Goal: Navigation & Orientation: Understand site structure

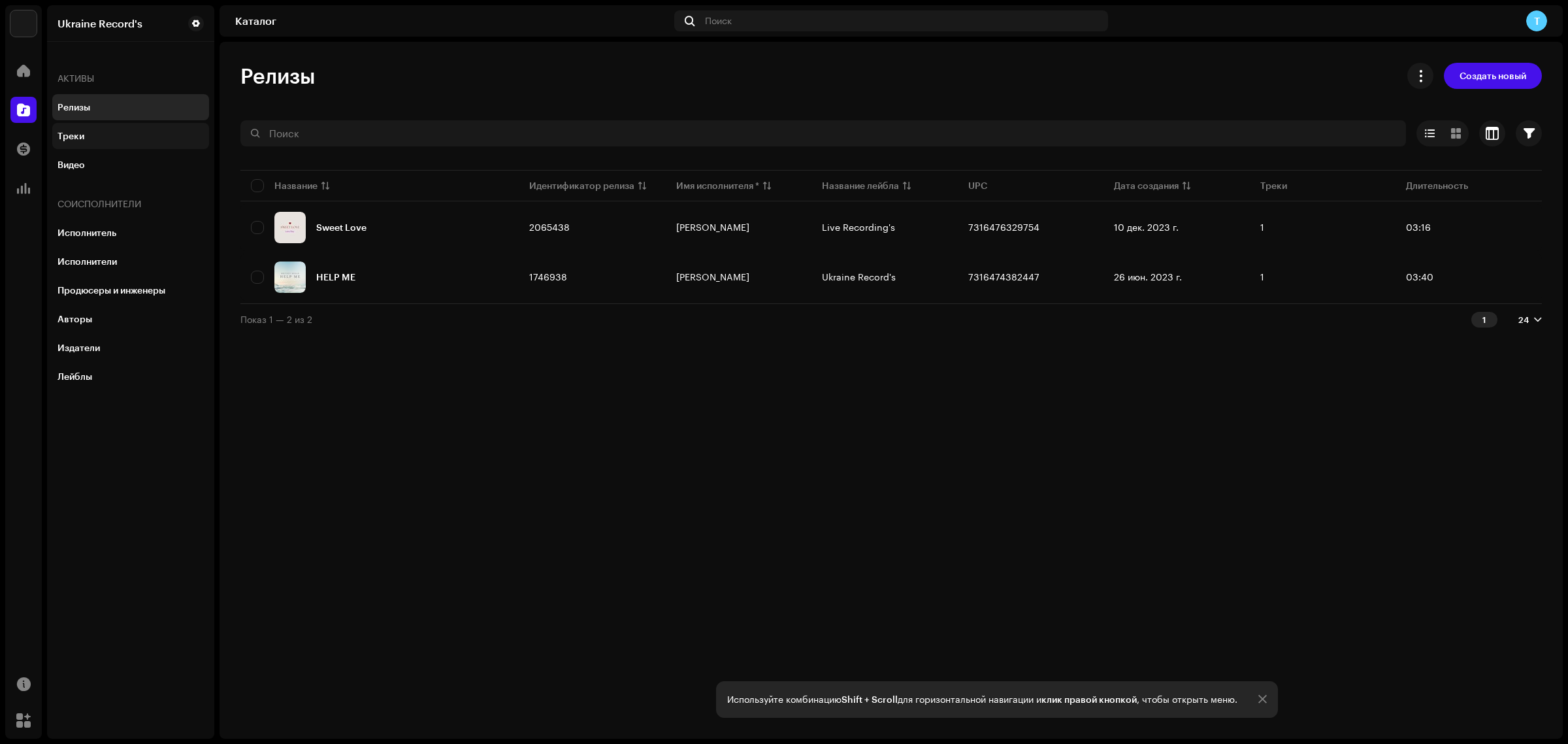
click at [60, 135] on div "Треки" at bounding box center [71, 136] width 27 height 10
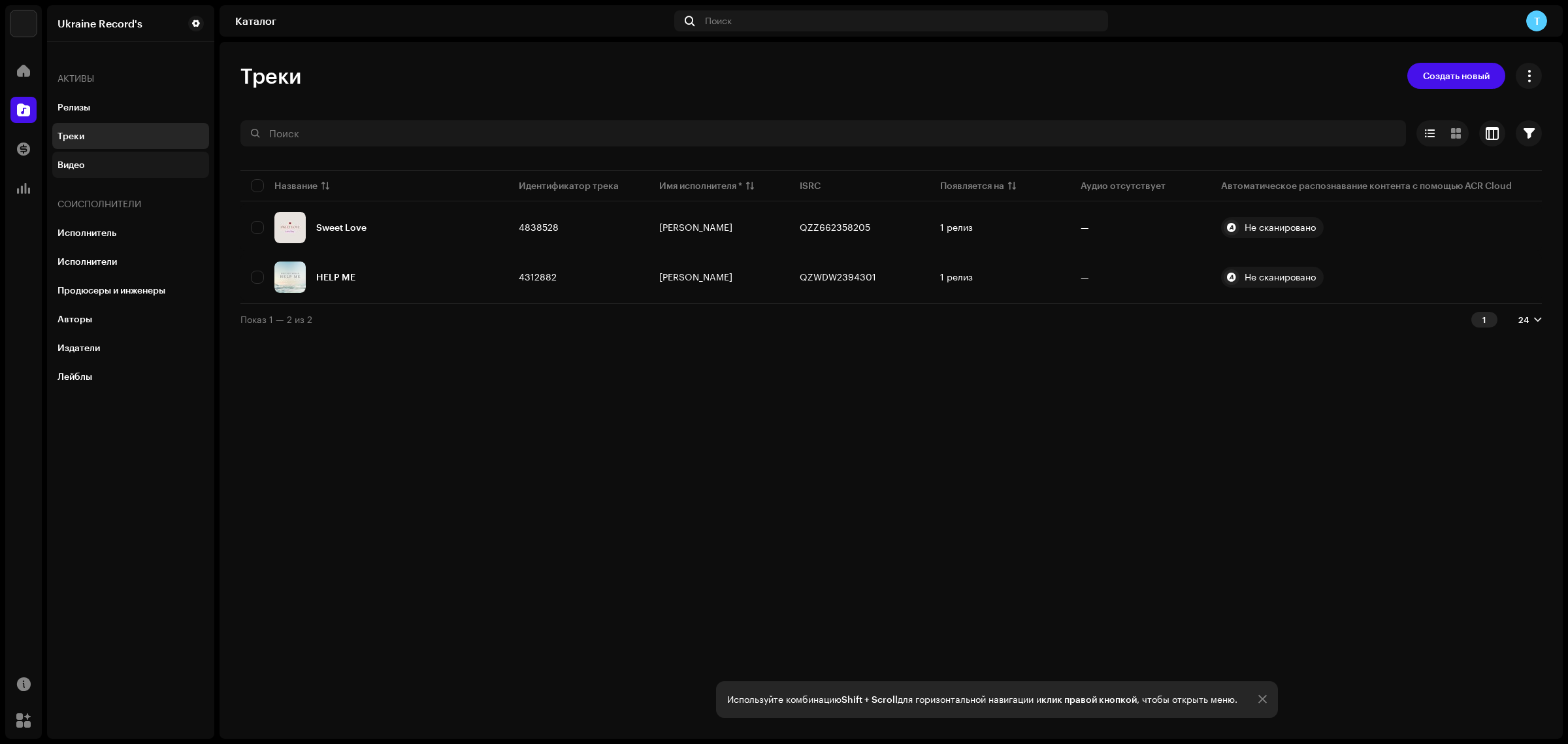
click at [96, 164] on div "Видео" at bounding box center [130, 164] width 147 height 10
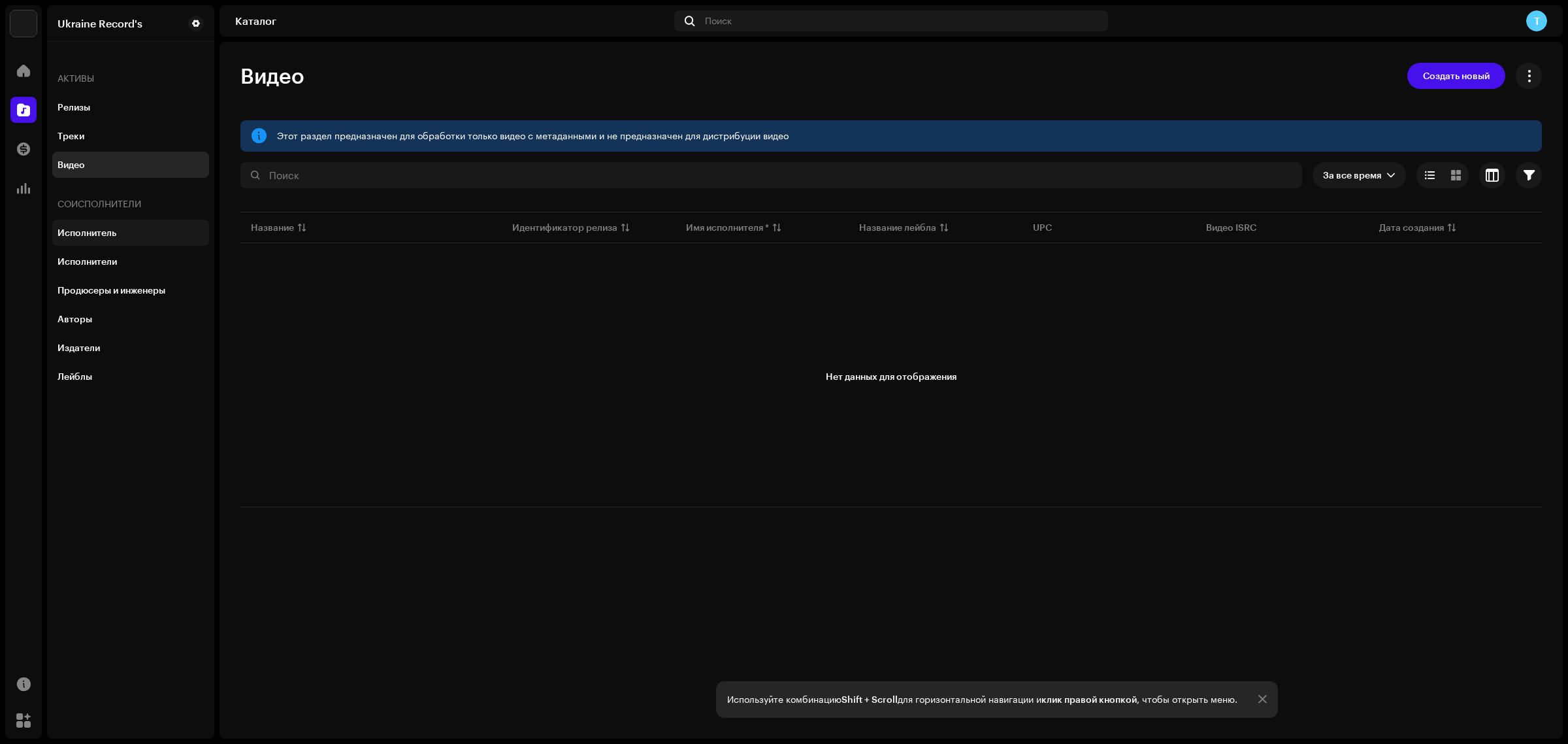
click at [95, 223] on div "Исполнитель" at bounding box center [131, 232] width 157 height 26
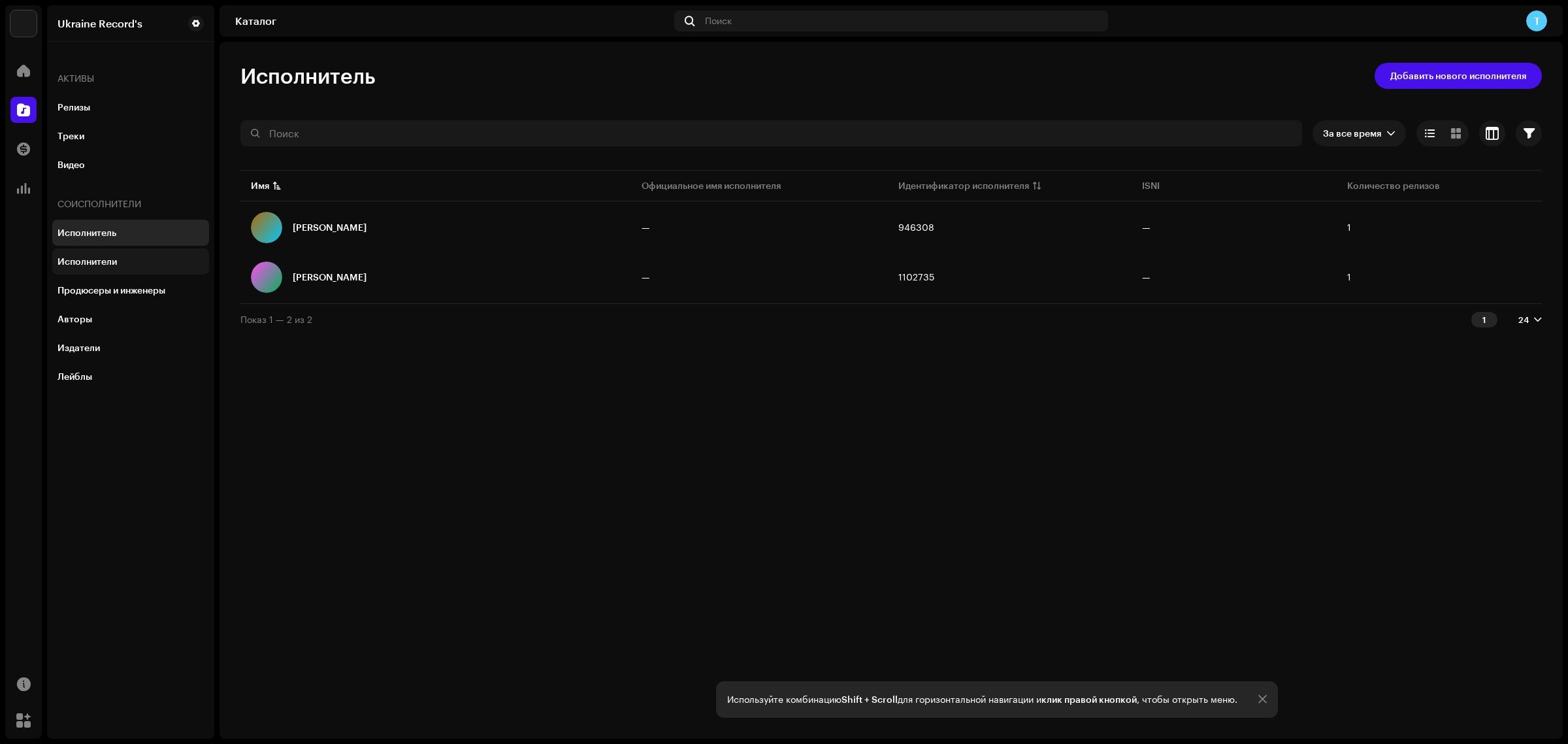
click at [132, 259] on div "Исполнители" at bounding box center [130, 261] width 147 height 10
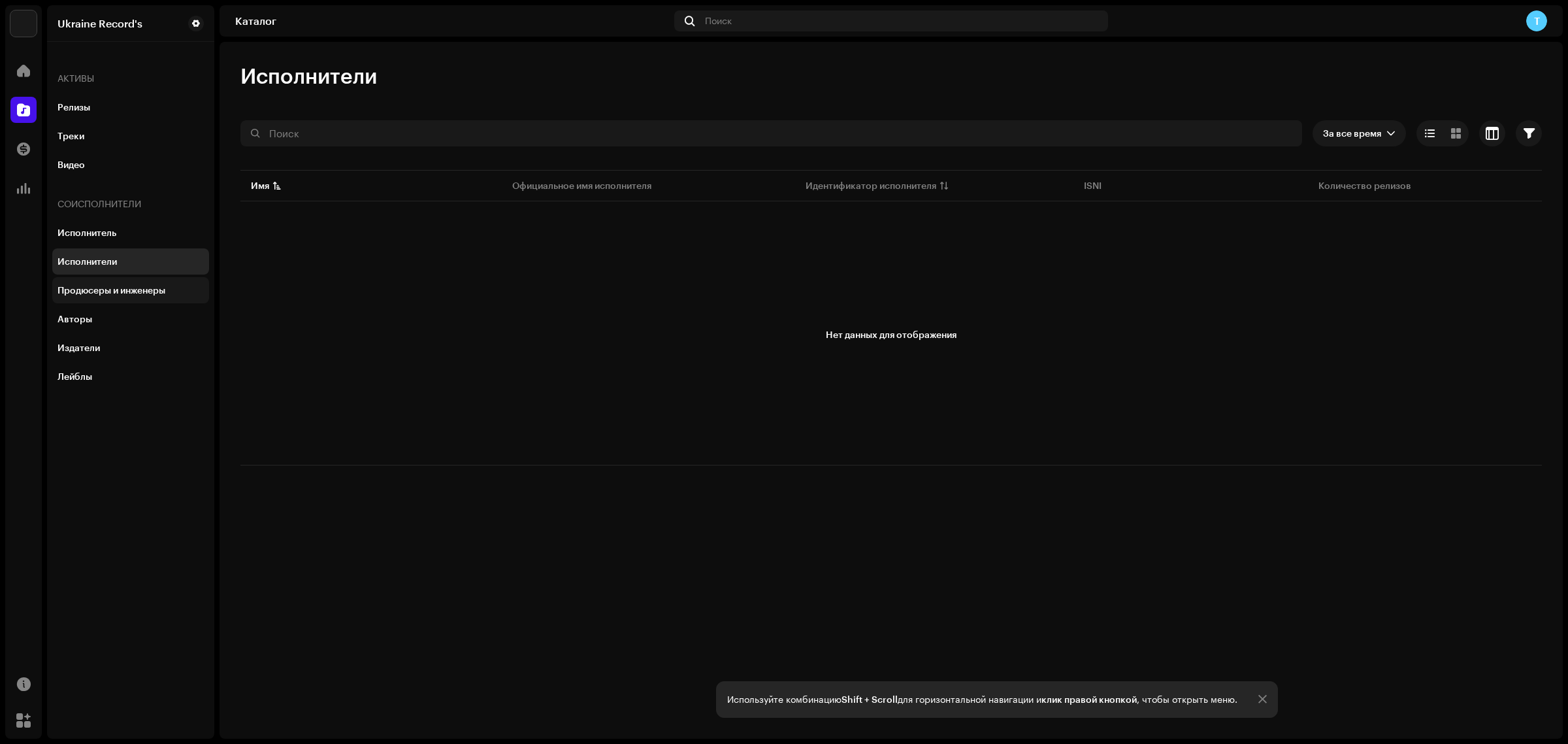
click at [122, 291] on div "Продюсеры и инженеры" at bounding box center [111, 290] width 107 height 10
click at [93, 315] on div "Авторы" at bounding box center [130, 319] width 147 height 10
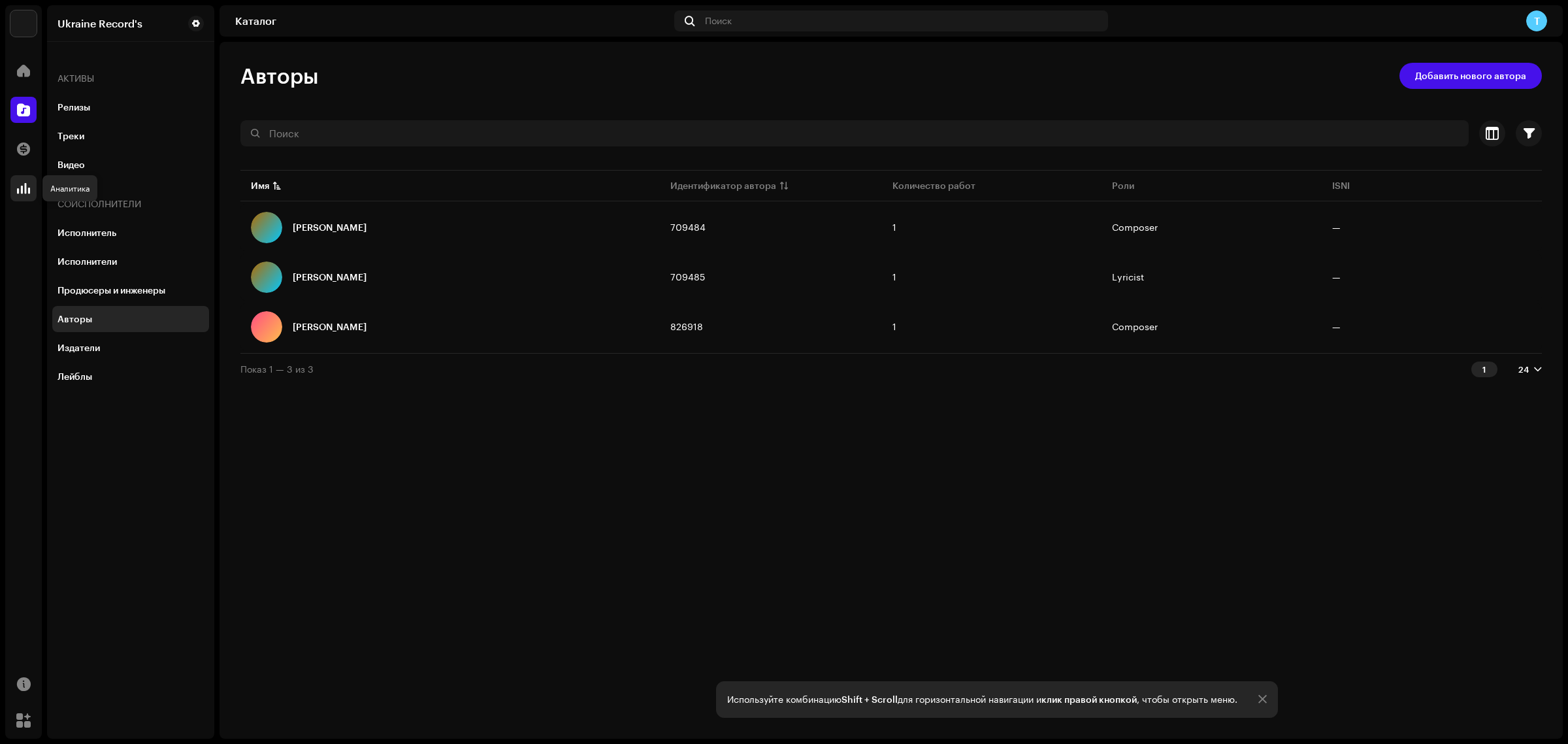
click at [25, 190] on span at bounding box center [24, 188] width 13 height 10
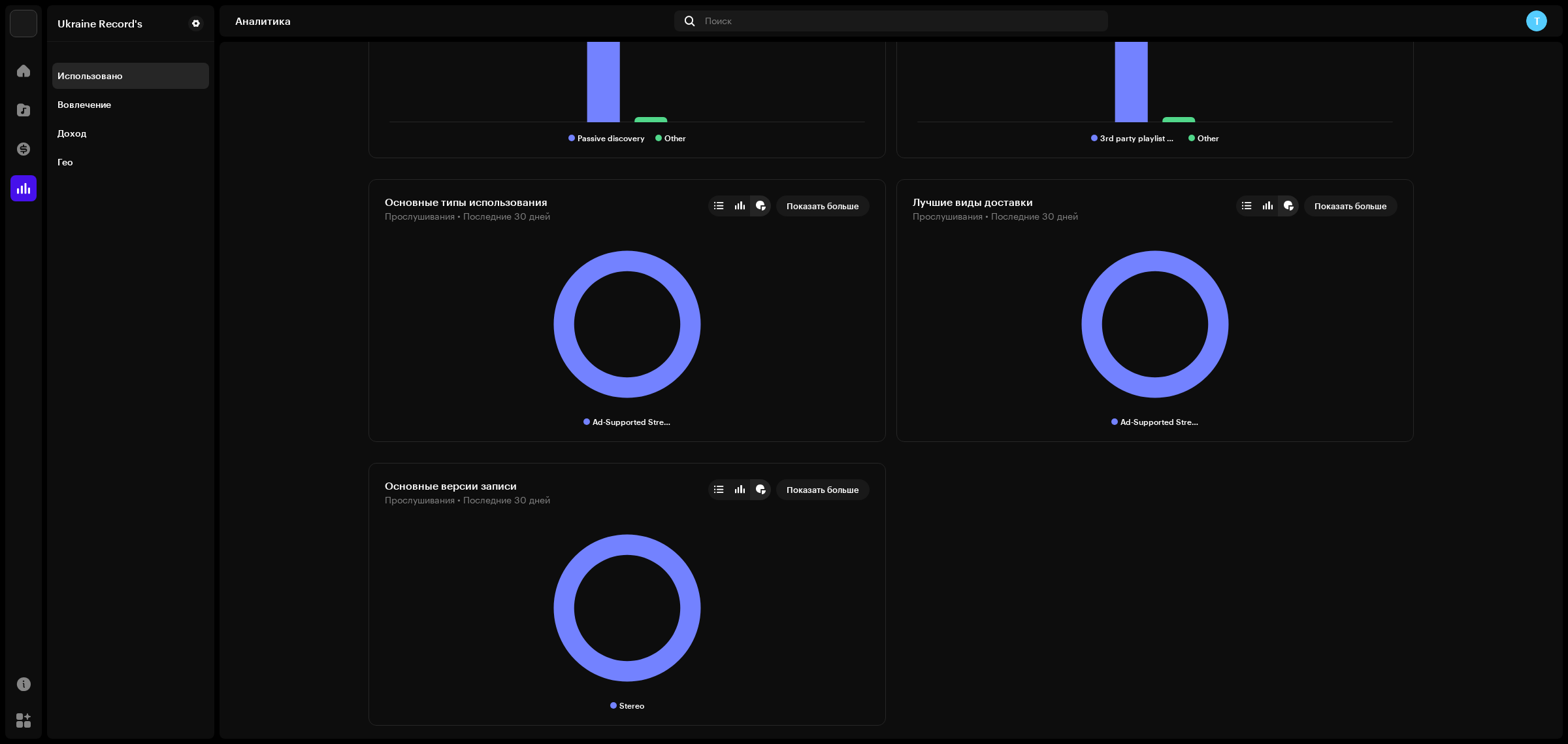
scroll to position [1479, 0]
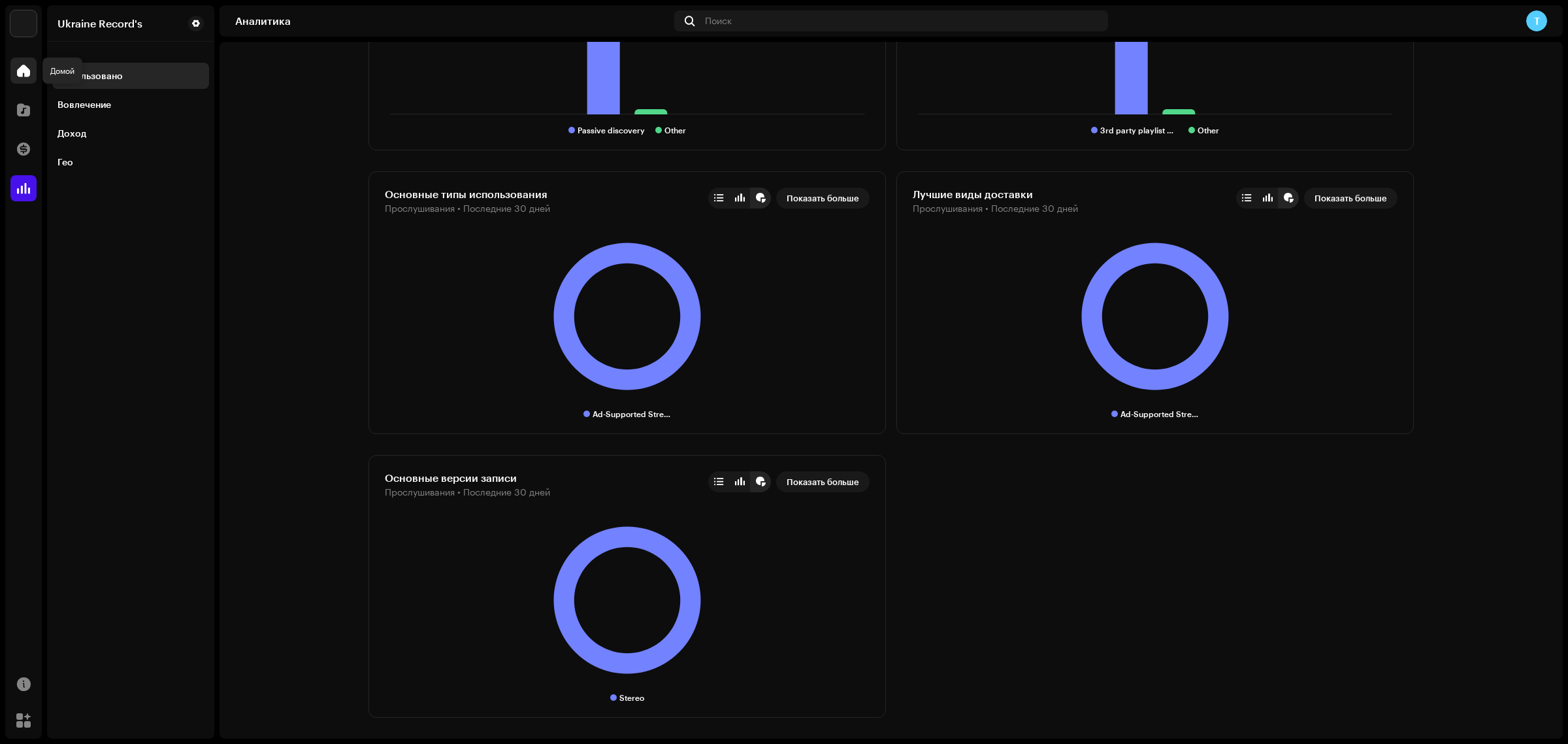
click at [33, 64] on div at bounding box center [23, 70] width 26 height 26
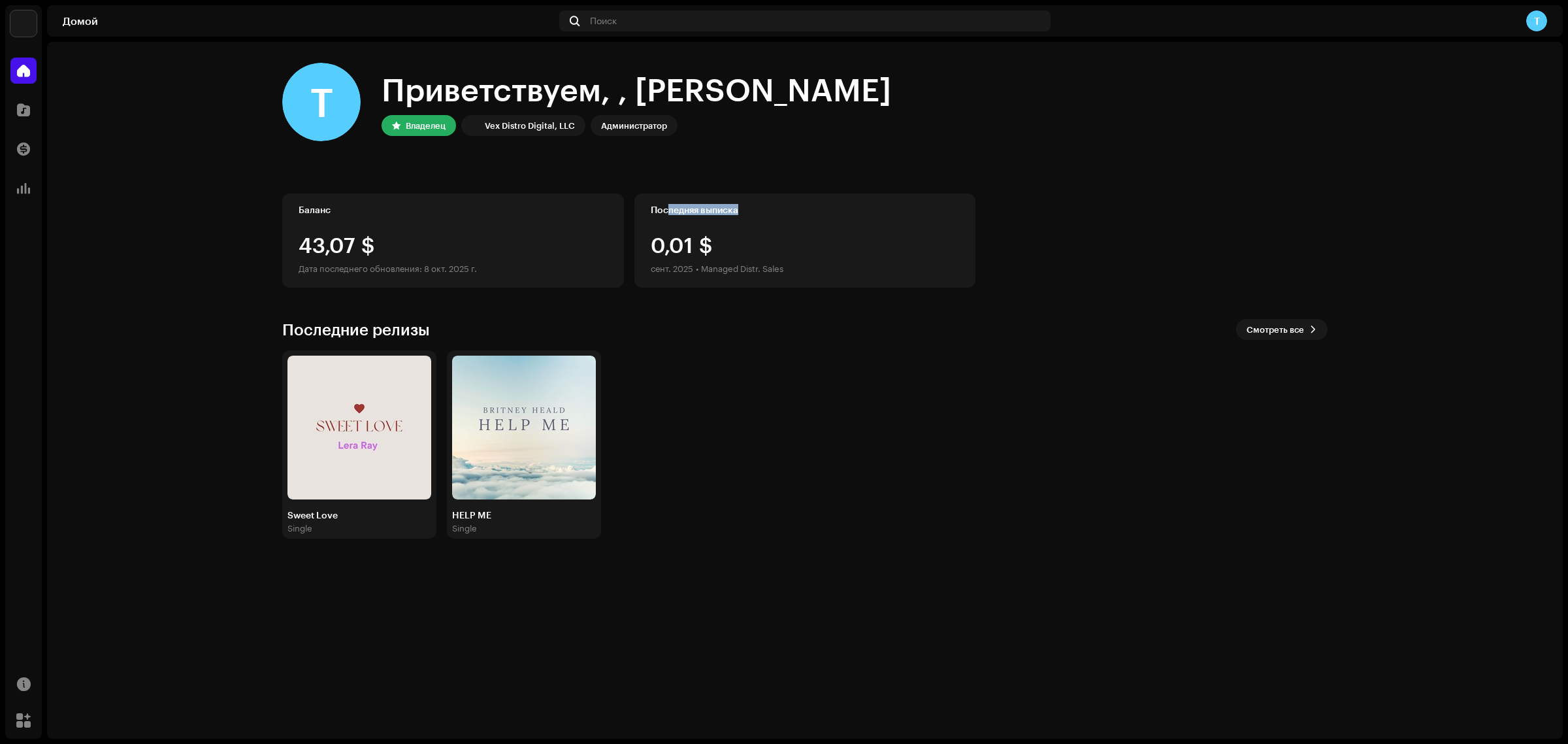
drag, startPoint x: 671, startPoint y: 210, endPoint x: 822, endPoint y: 206, distance: 151.1
click at [822, 206] on div "Последняя выписка" at bounding box center [806, 210] width 309 height 10
click at [792, 362] on div "Sweet Love Single HELP ME Single" at bounding box center [799, 444] width 1046 height 188
click at [20, 115] on span at bounding box center [24, 109] width 13 height 10
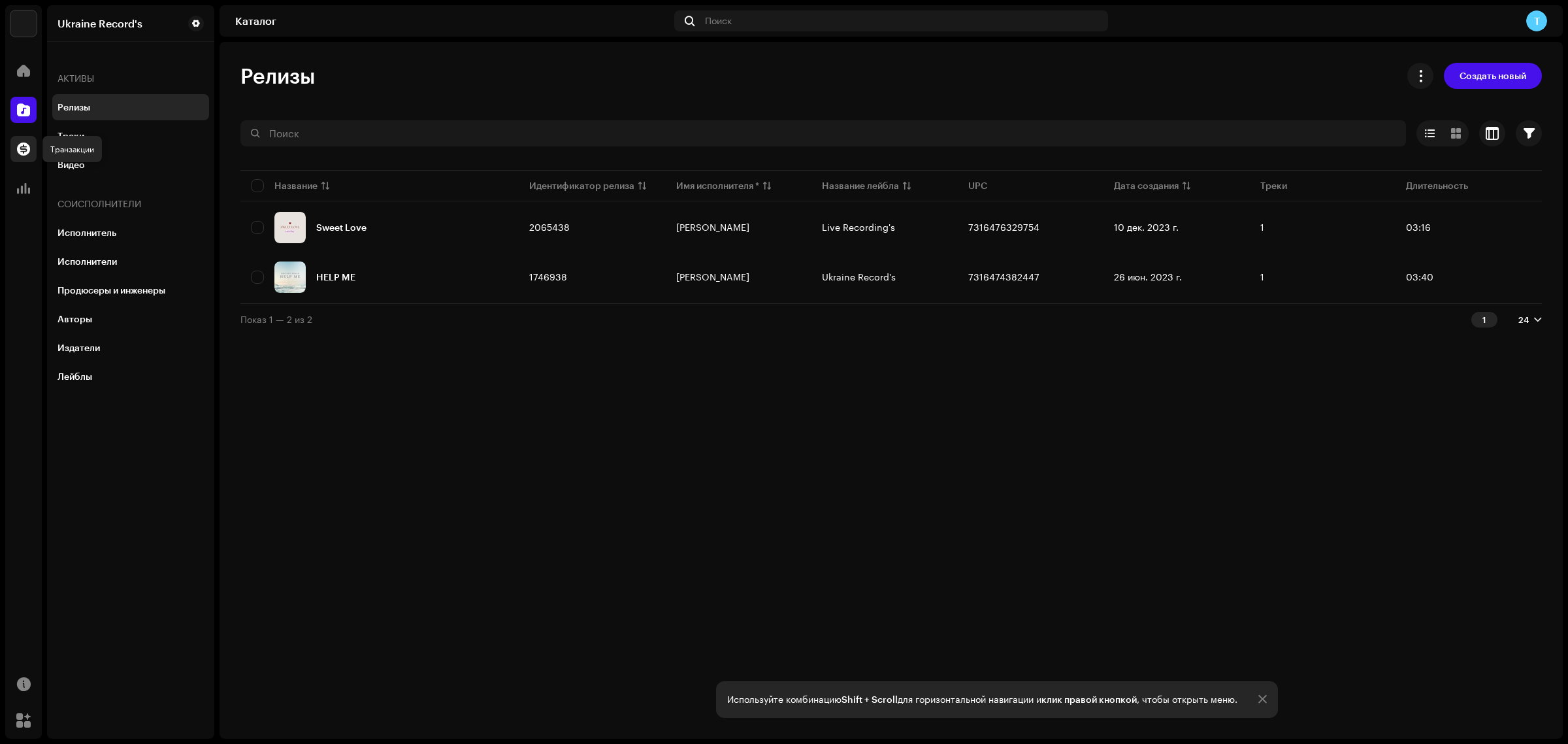
click at [20, 147] on span at bounding box center [24, 148] width 13 height 10
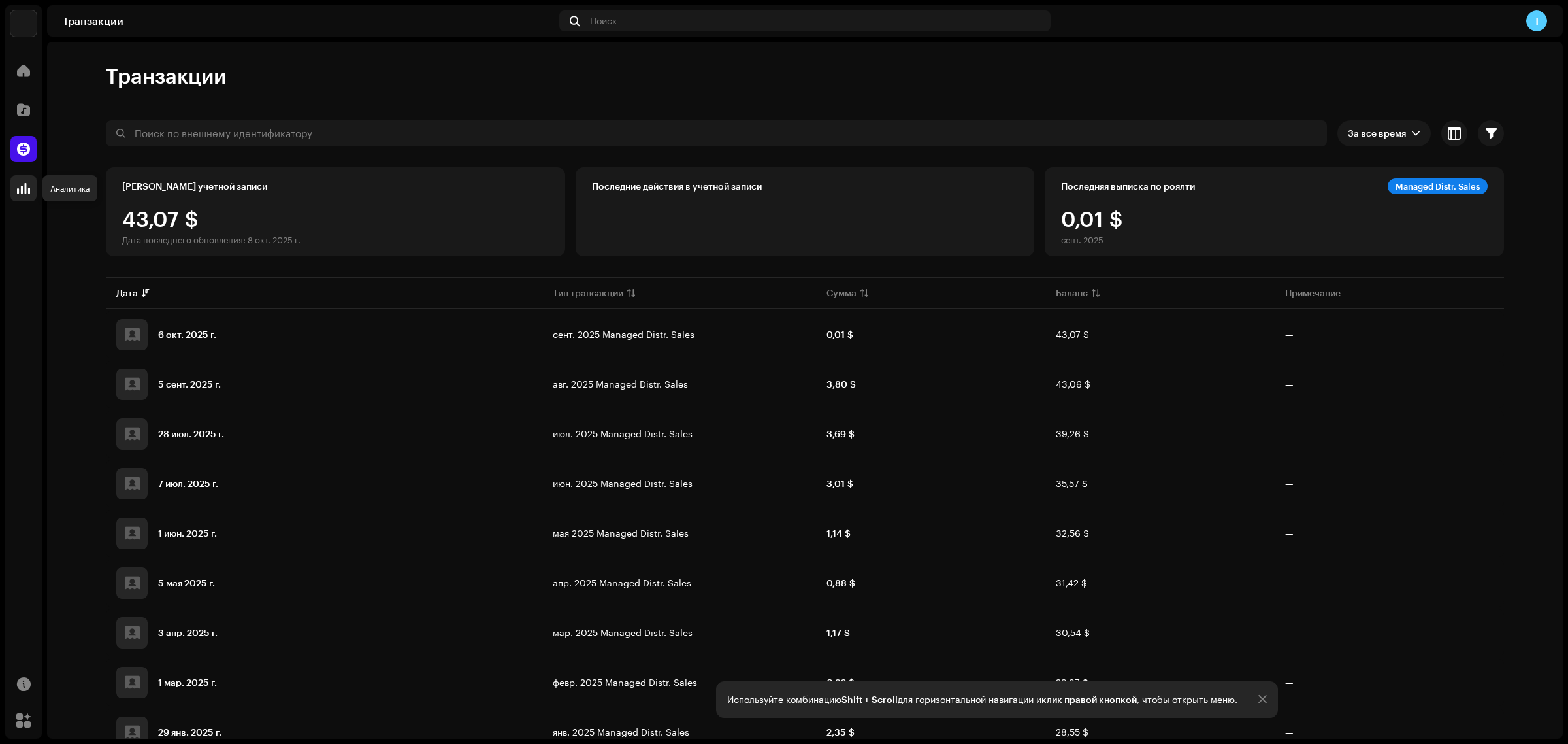
click at [23, 187] on span at bounding box center [24, 188] width 13 height 10
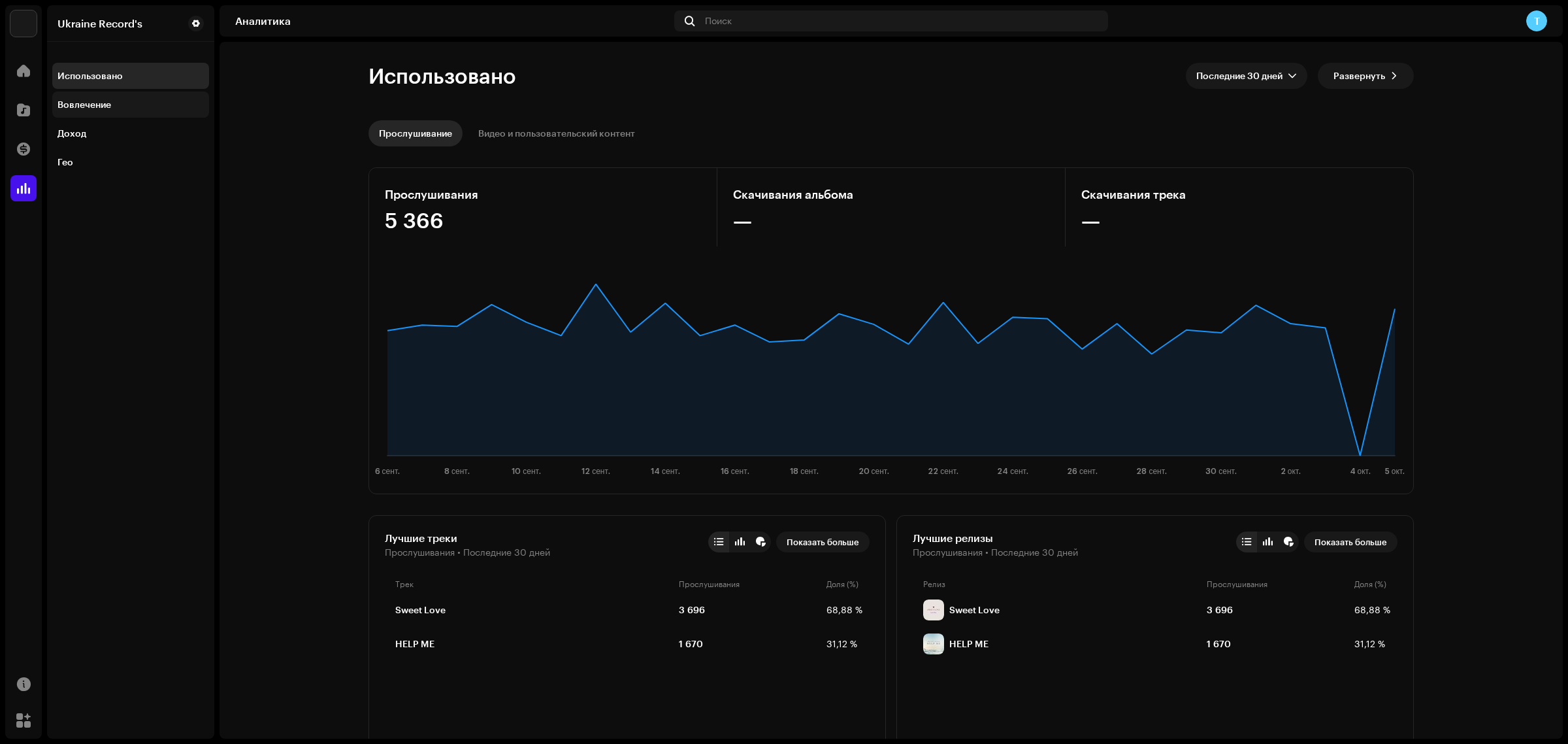
click at [84, 106] on div "Вовлечение" at bounding box center [84, 104] width 53 height 10
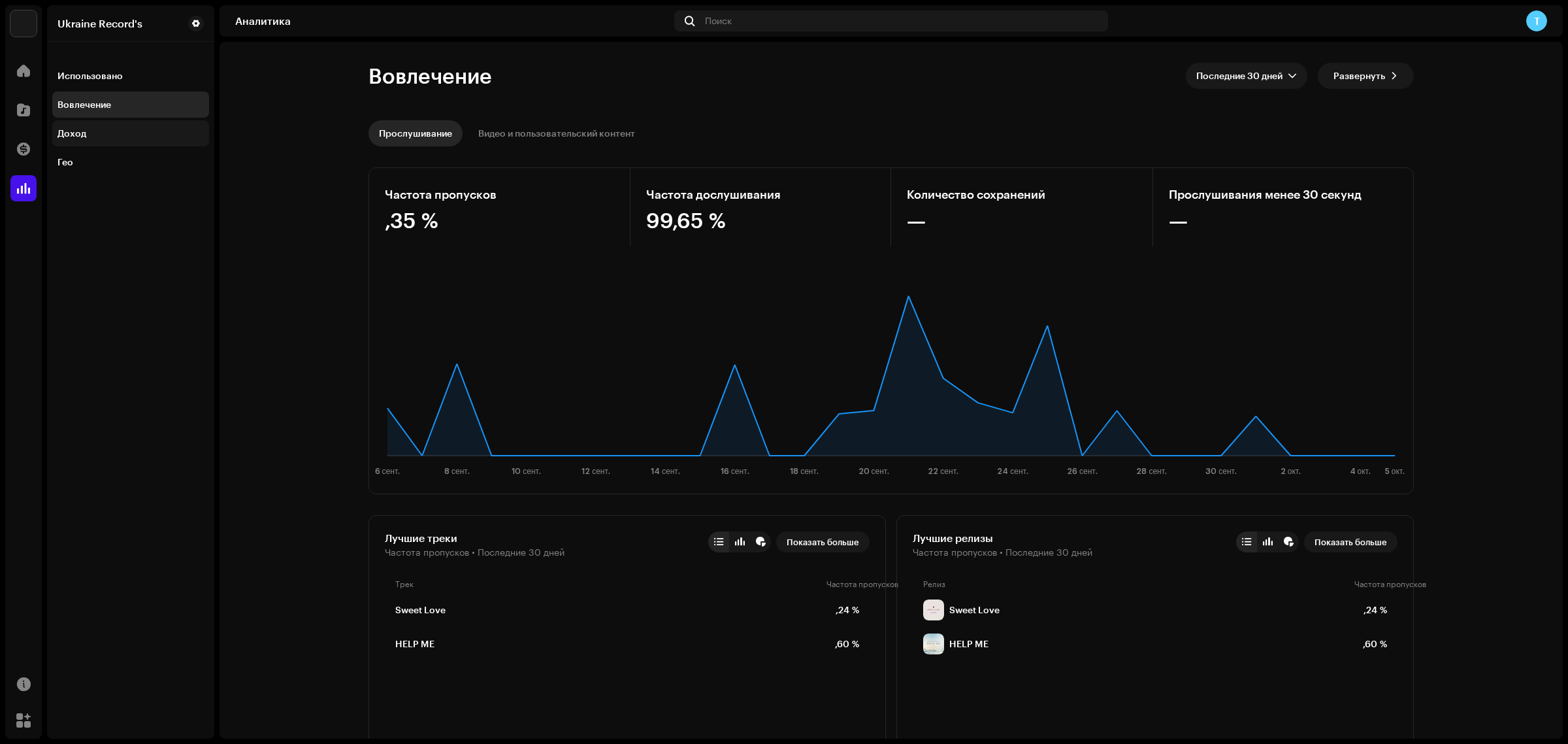
click at [111, 129] on div "Доход" at bounding box center [130, 133] width 147 height 10
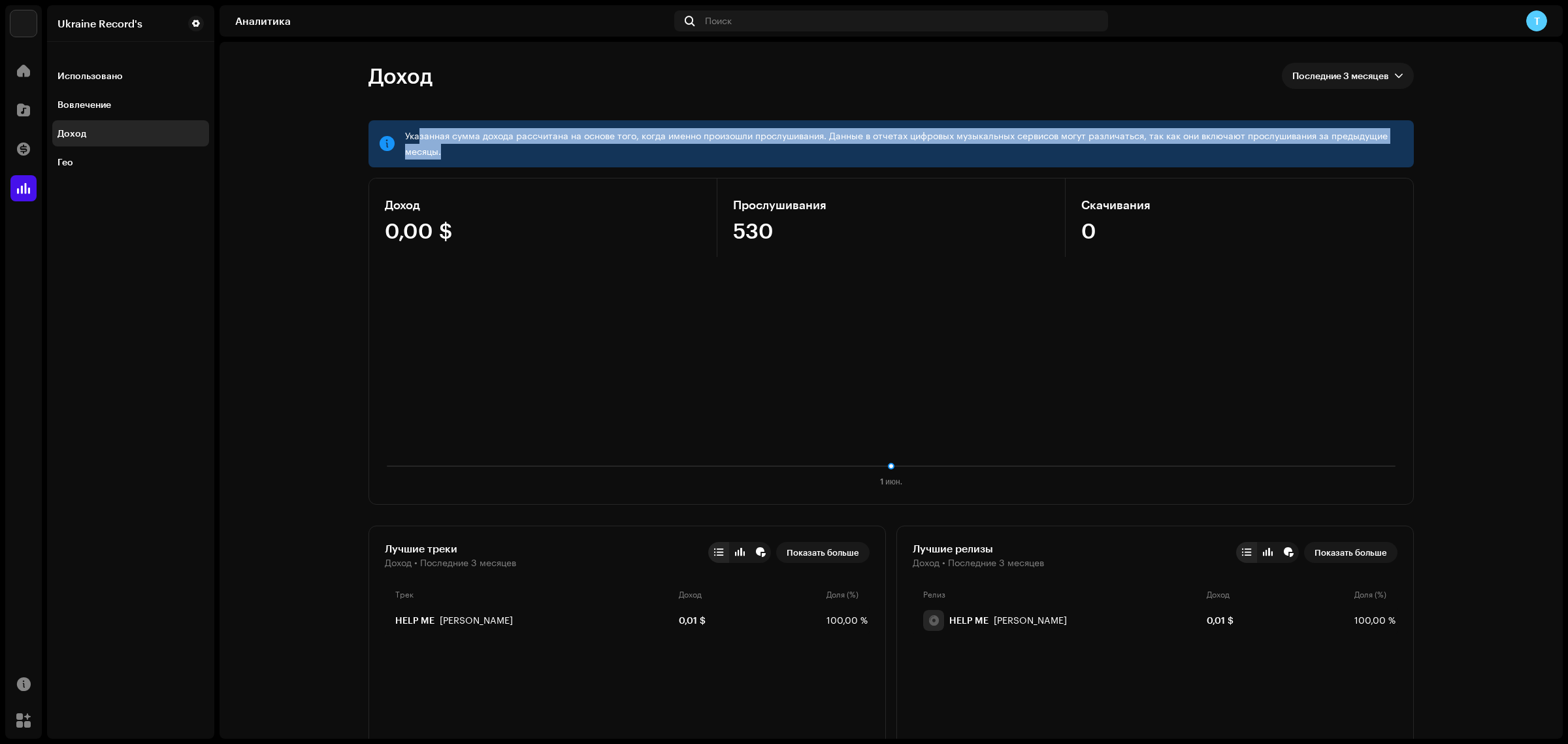
drag, startPoint x: 417, startPoint y: 138, endPoint x: 827, endPoint y: 148, distance: 410.1
click at [827, 148] on div "Указанная сумма дохода рассчитана на основе того, когда именно произошли прослу…" at bounding box center [904, 144] width 999 height 31
click at [675, 165] on div "Указанная сумма дохода рассчитана на основе того, когда именно произошли прослу…" at bounding box center [891, 144] width 1046 height 47
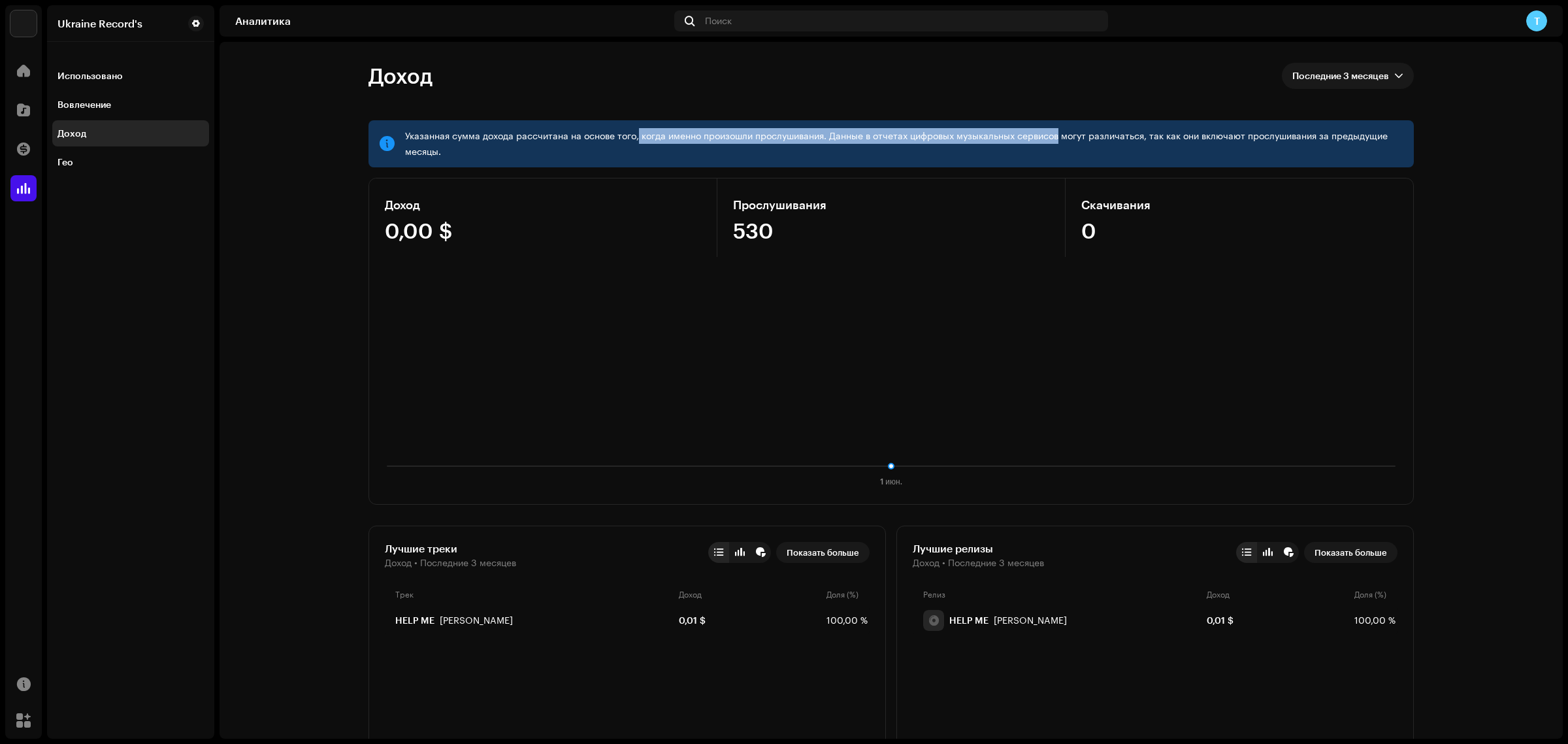
drag, startPoint x: 634, startPoint y: 139, endPoint x: 1053, endPoint y: 138, distance: 419.0
click at [1053, 138] on div "Указанная сумма дохода рассчитана на основе того, когда именно произошли прослу…" at bounding box center [904, 144] width 999 height 31
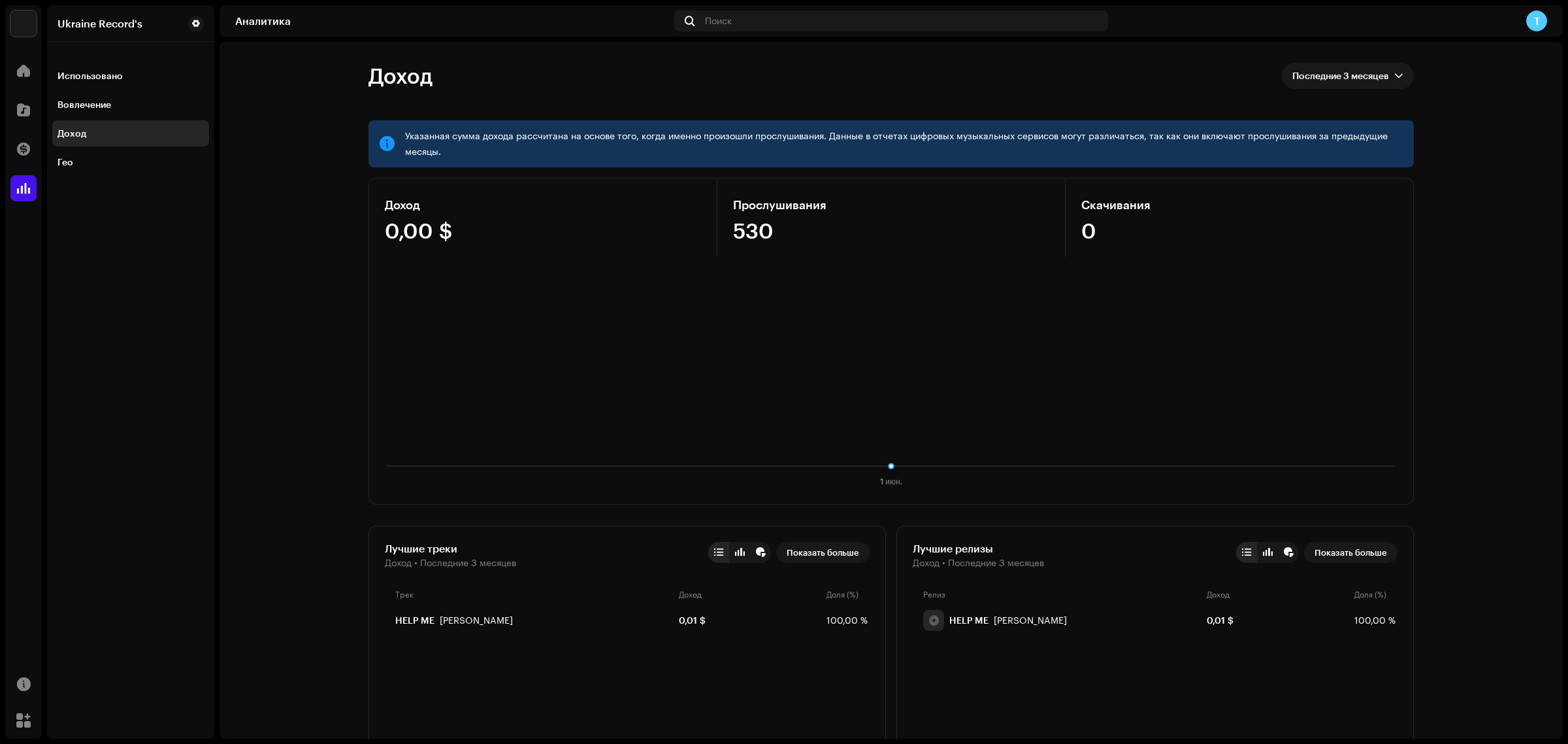
click at [850, 162] on div "Указанная сумма дохода рассчитана на основе того, когда именно произошли прослу…" at bounding box center [891, 144] width 1046 height 47
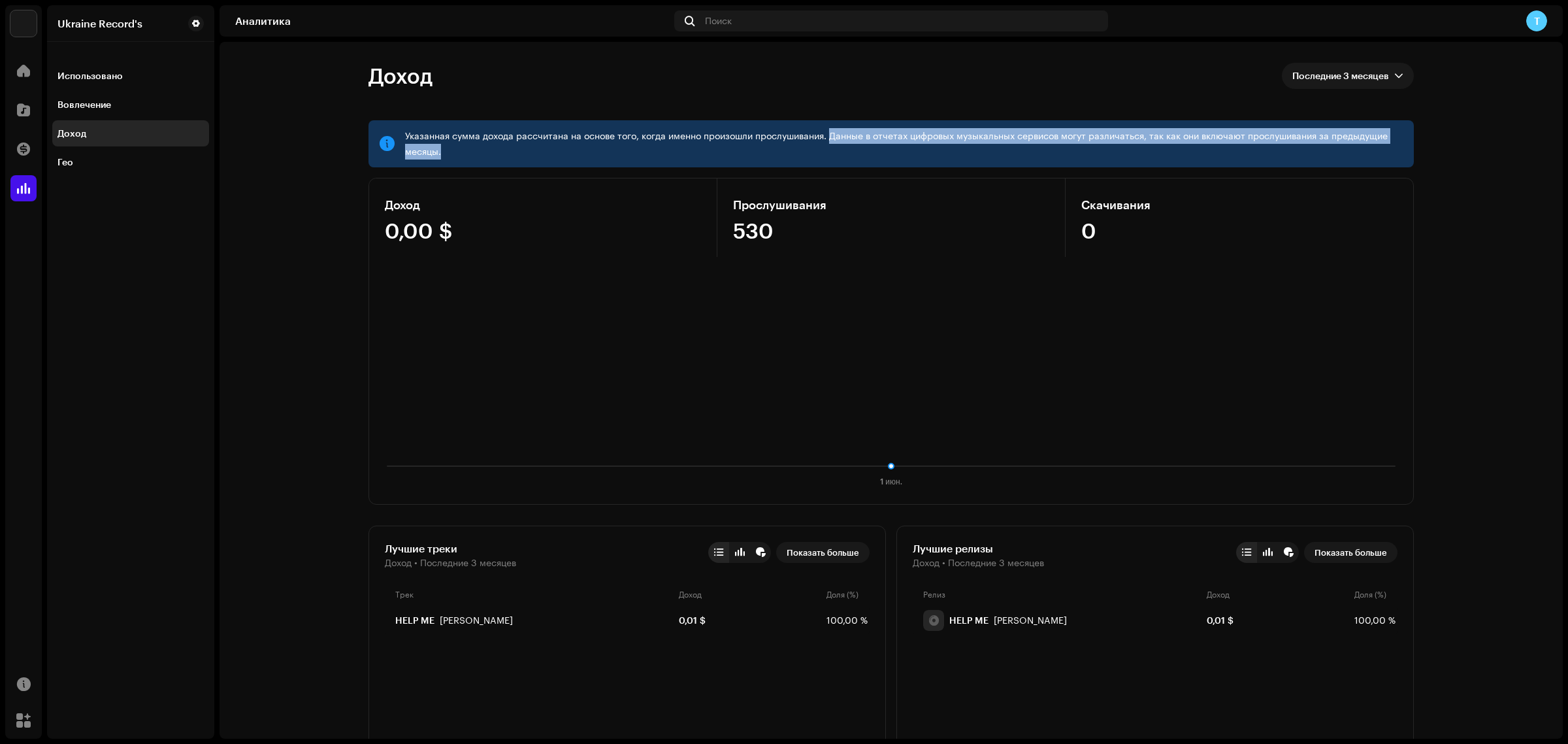
drag, startPoint x: 828, startPoint y: 140, endPoint x: 1215, endPoint y: 144, distance: 387.0
click at [1215, 144] on div "Указанная сумма дохода рассчитана на основе того, когда именно произошли прослу…" at bounding box center [904, 144] width 999 height 31
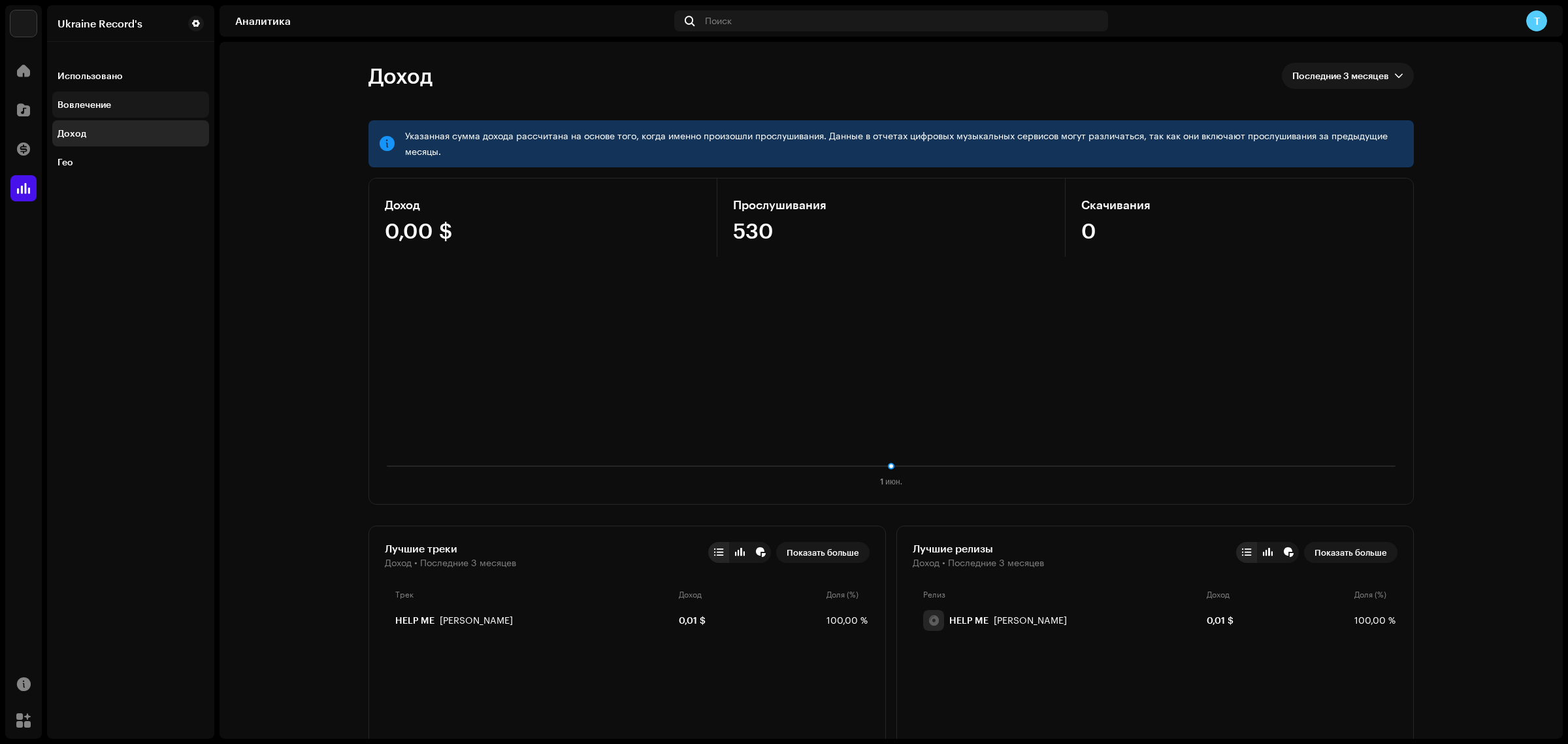
click at [73, 107] on div "Вовлечение" at bounding box center [84, 104] width 53 height 10
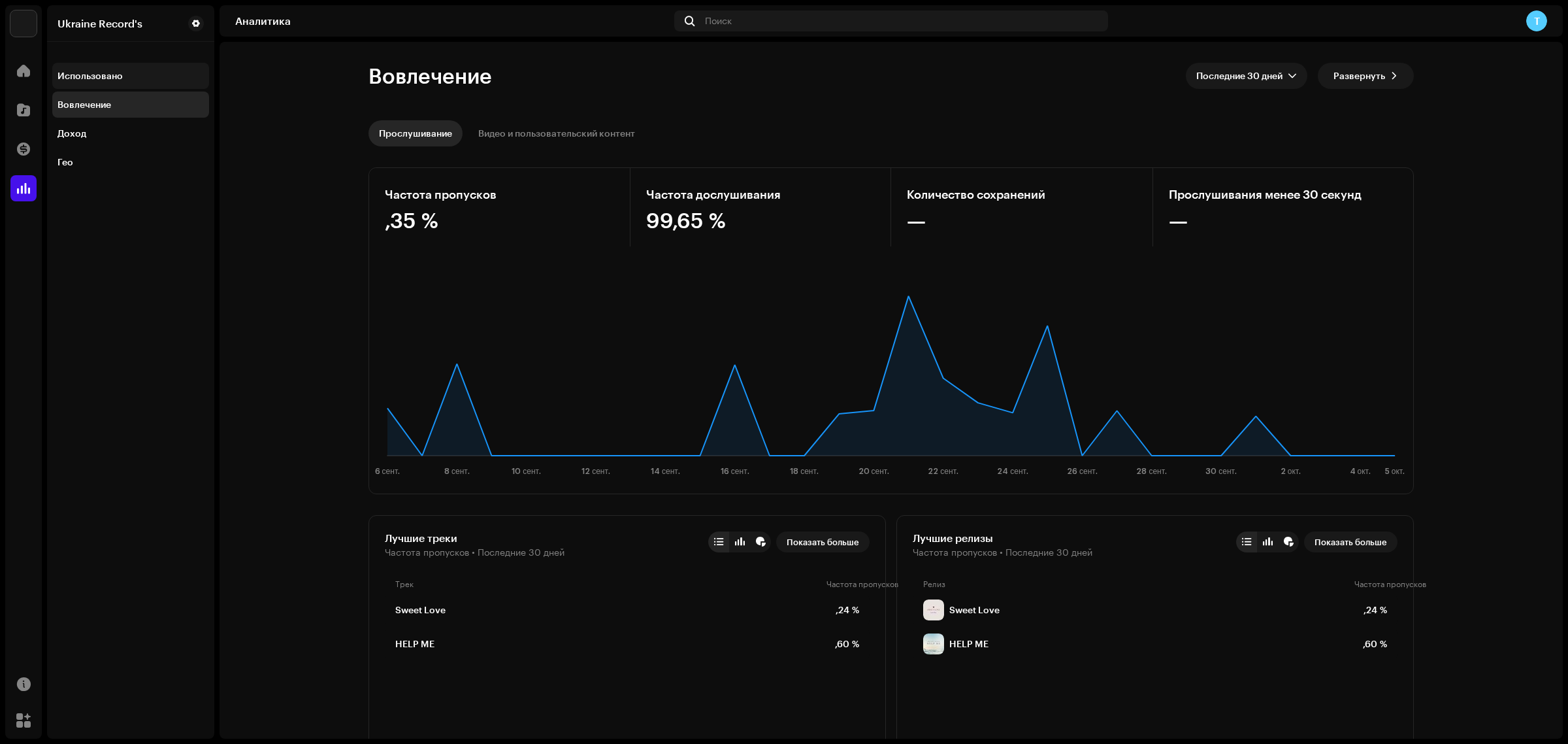
click at [99, 78] on div "Использовано" at bounding box center [89, 75] width 65 height 10
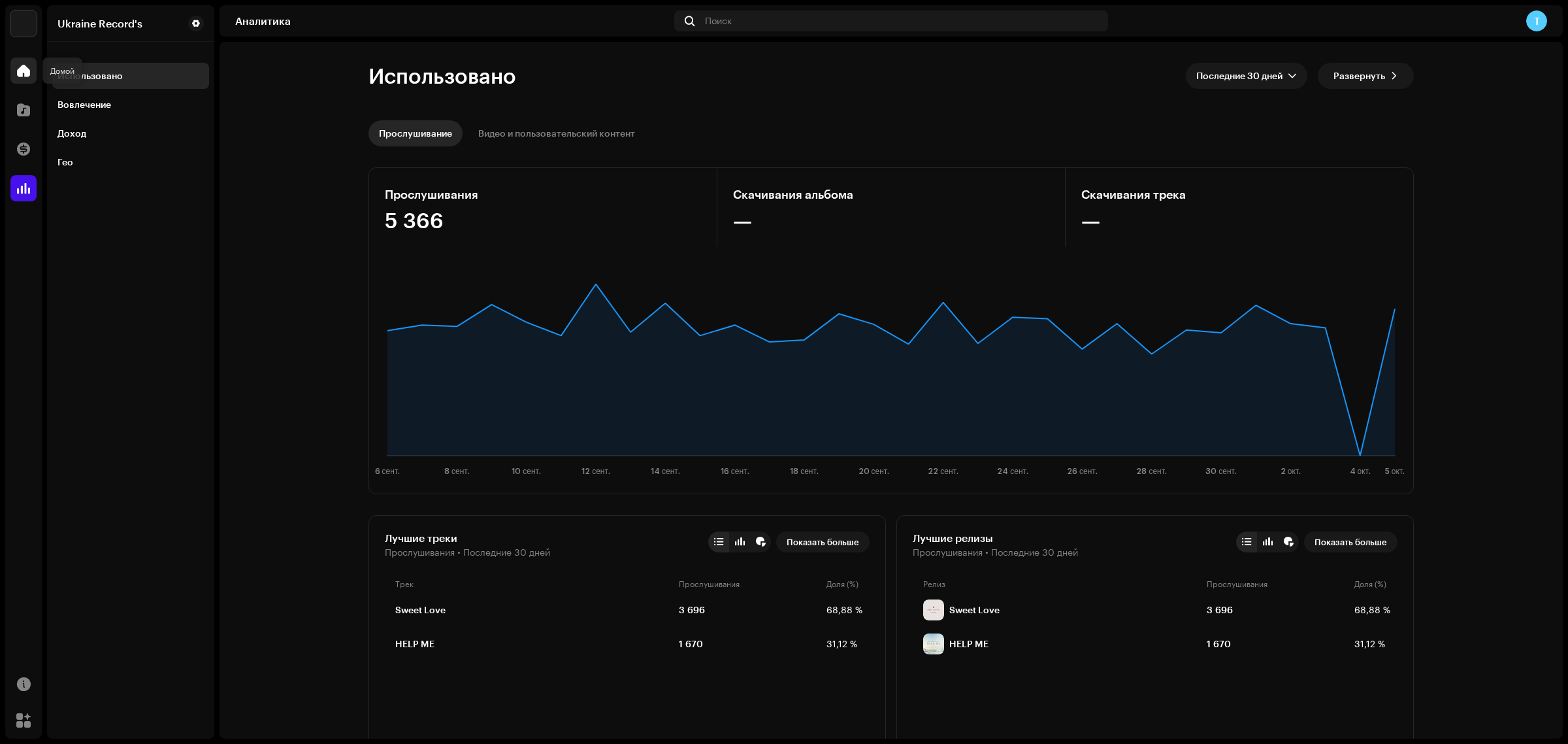
click at [24, 70] on span at bounding box center [24, 70] width 13 height 10
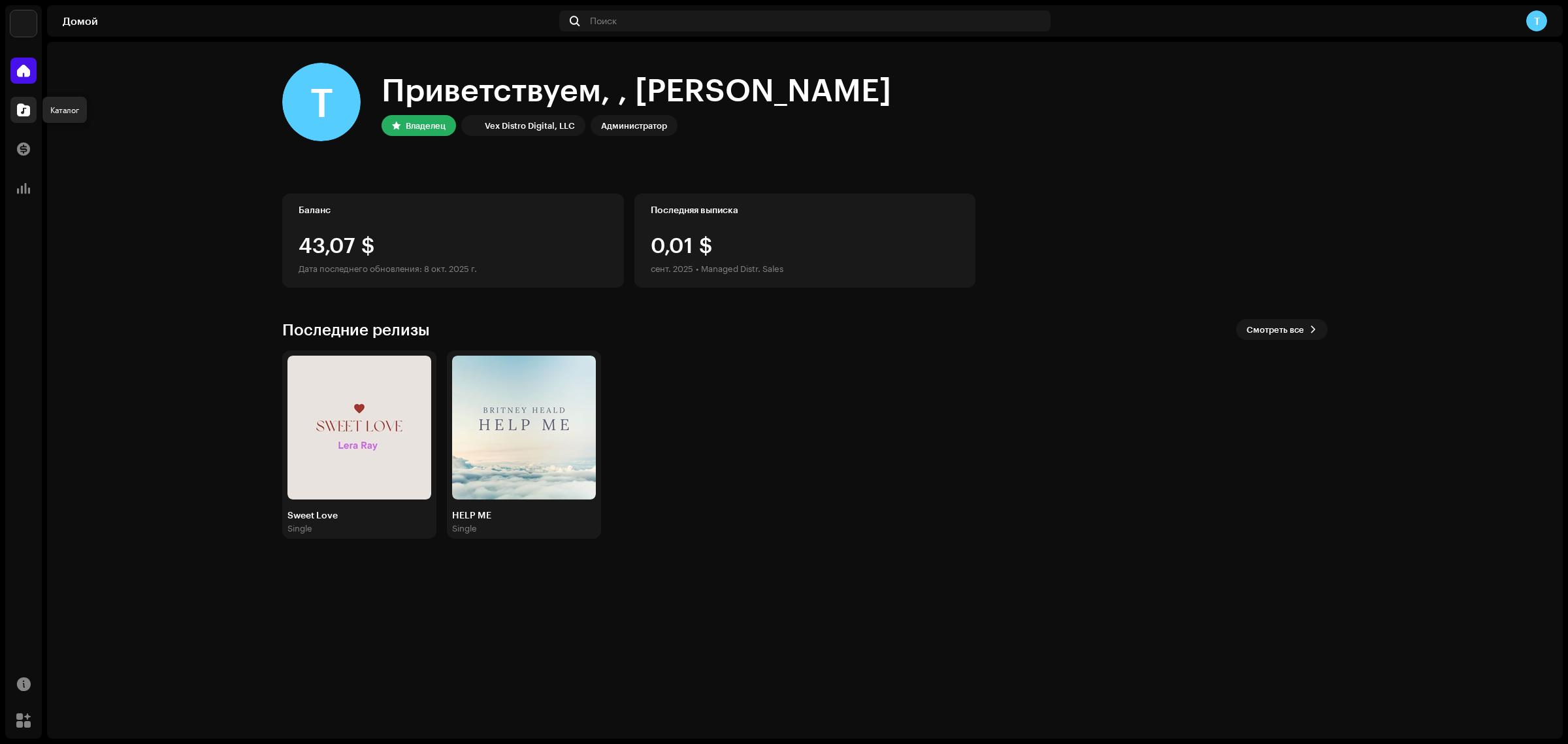
click at [26, 106] on span at bounding box center [24, 109] width 13 height 10
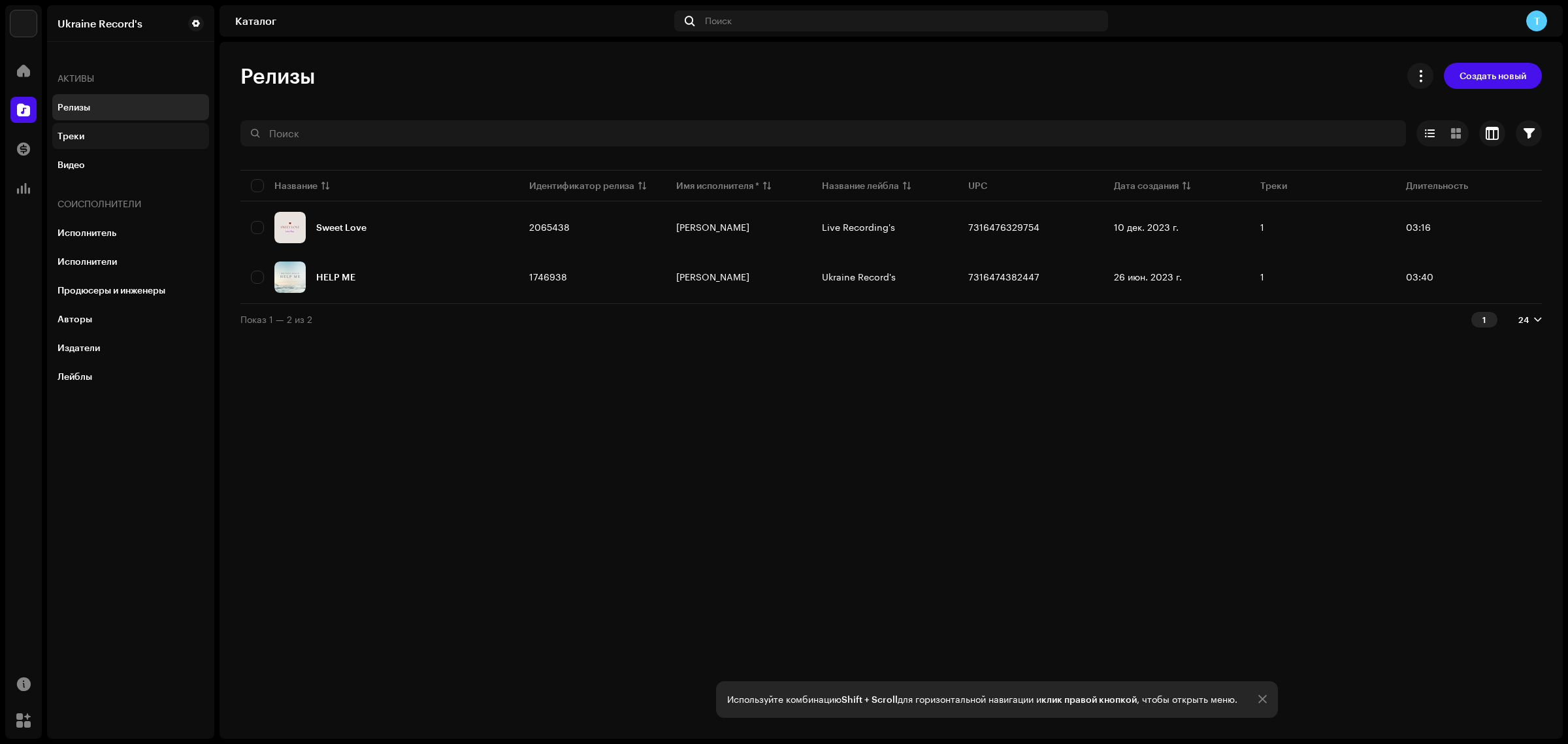
click at [131, 135] on div "Треки" at bounding box center [130, 136] width 147 height 10
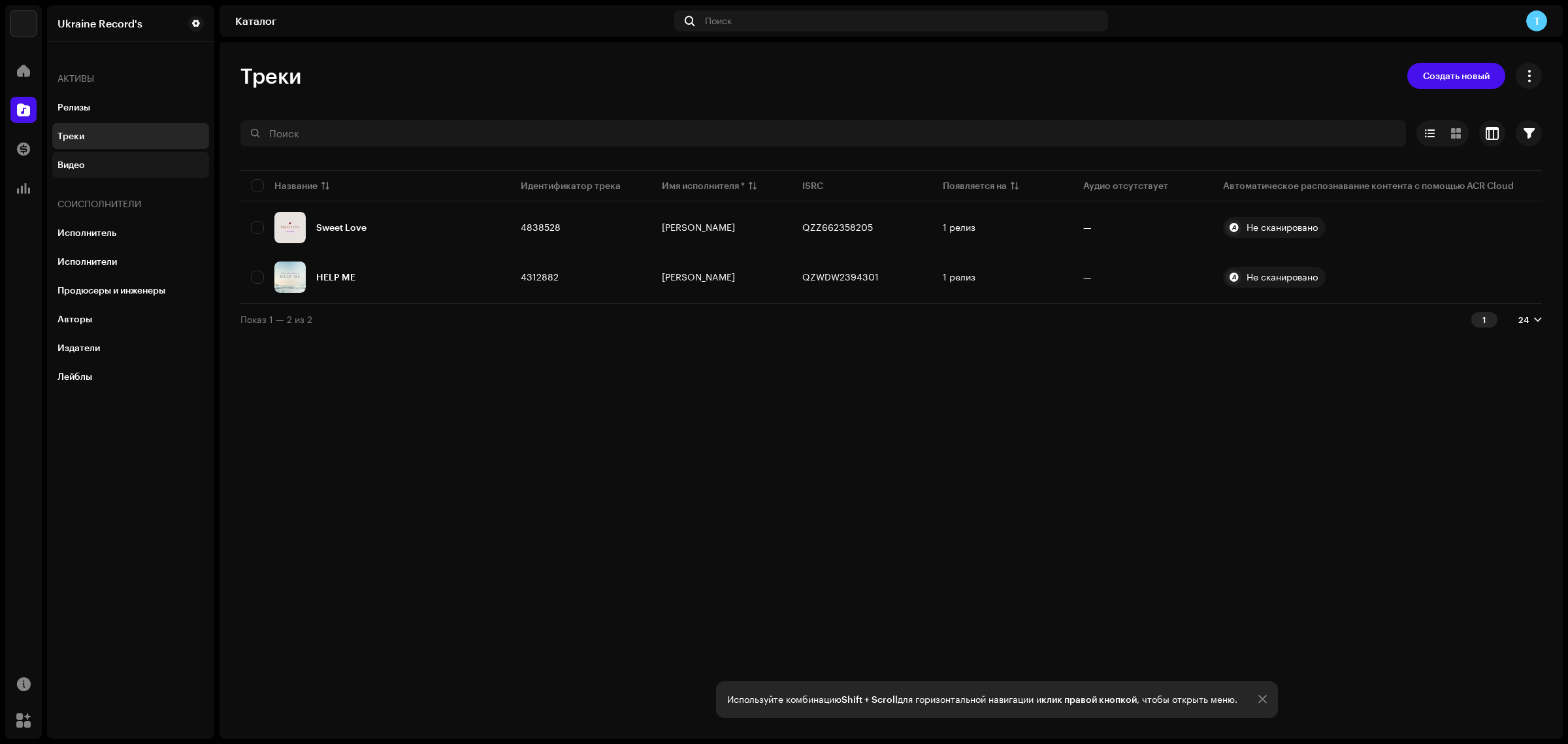
click at [115, 168] on div "Видео" at bounding box center [130, 164] width 147 height 10
